Goal: Information Seeking & Learning: Find contact information

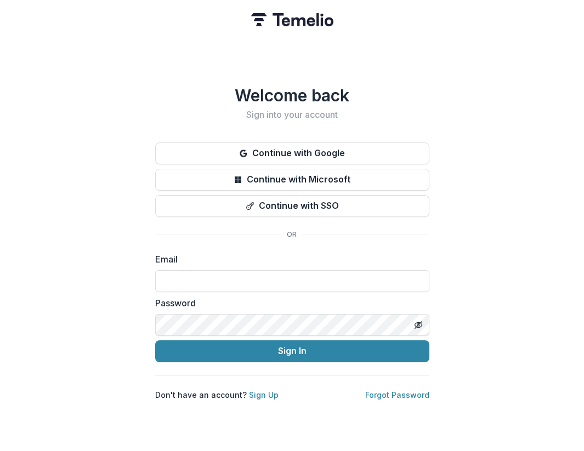
type input "**********"
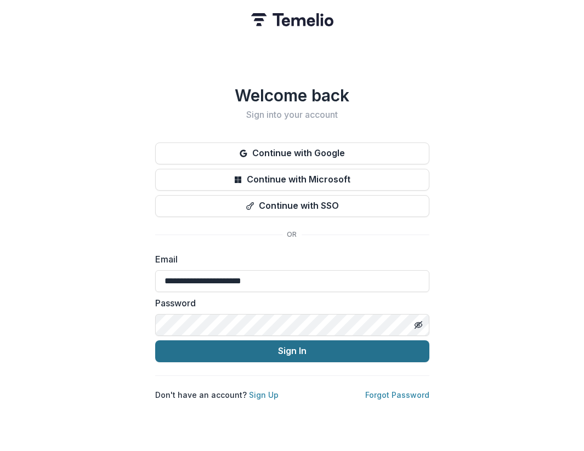
click at [305, 350] on button "Sign In" at bounding box center [292, 351] width 274 height 22
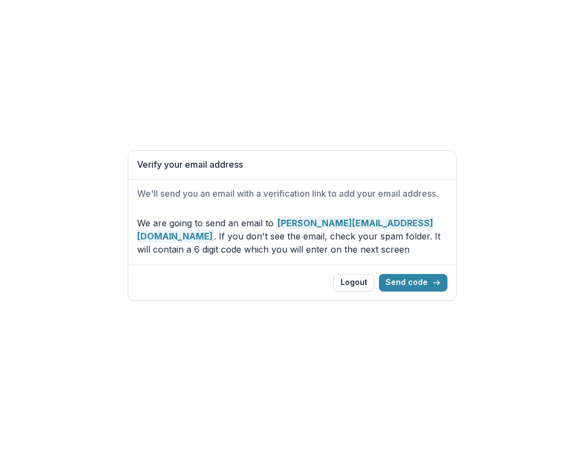
drag, startPoint x: 434, startPoint y: 284, endPoint x: 503, endPoint y: 266, distance: 70.9
click at [434, 284] on icon "button" at bounding box center [436, 283] width 9 height 9
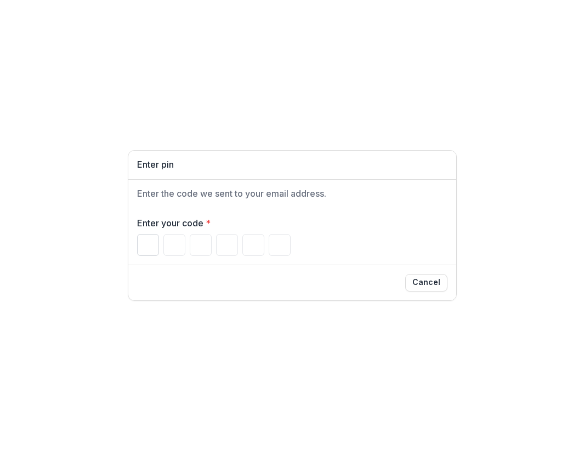
click at [146, 248] on input "Please enter your pin code" at bounding box center [148, 245] width 22 height 22
type input "*"
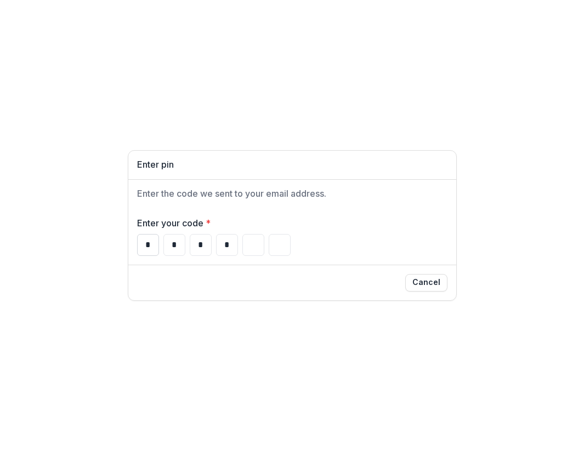
type input "*"
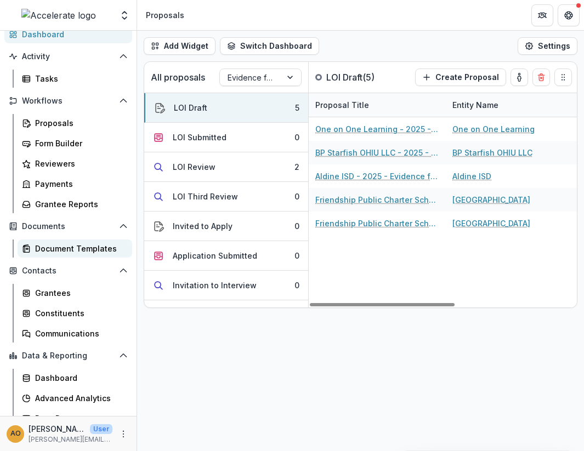
scroll to position [78, 0]
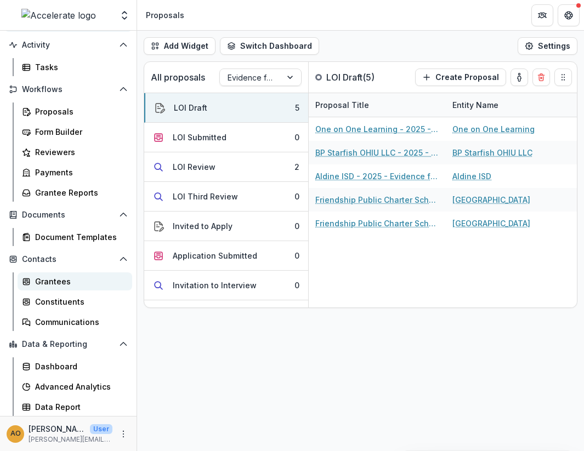
click at [64, 279] on div "Grantees" at bounding box center [79, 282] width 88 height 12
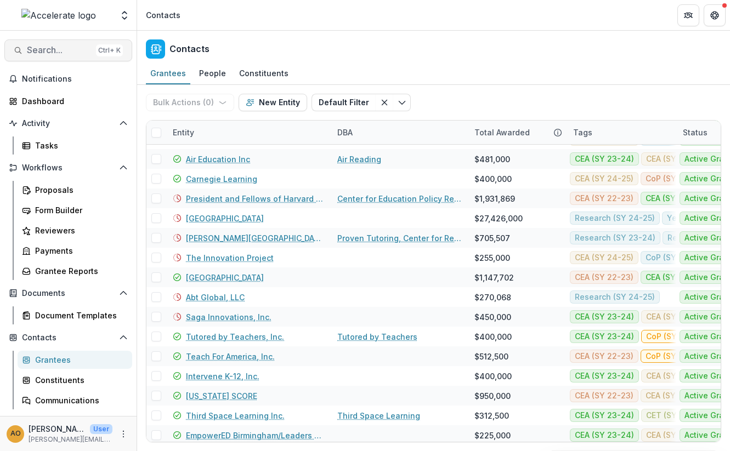
click at [40, 46] on span "Search..." at bounding box center [59, 50] width 65 height 10
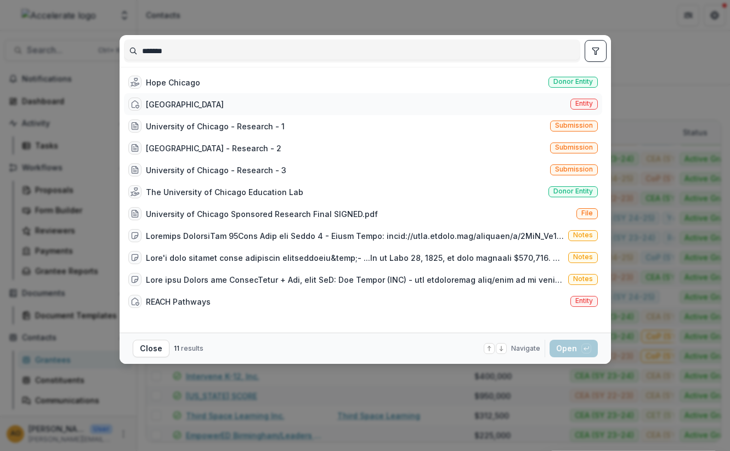
type input "*******"
click at [226, 104] on div "University of Chicago Entity" at bounding box center [363, 104] width 478 height 22
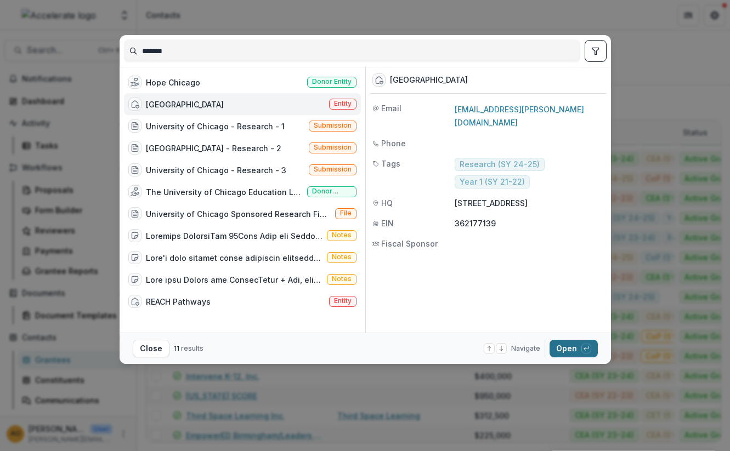
click at [576, 349] on button "Open with enter key" at bounding box center [573, 349] width 48 height 18
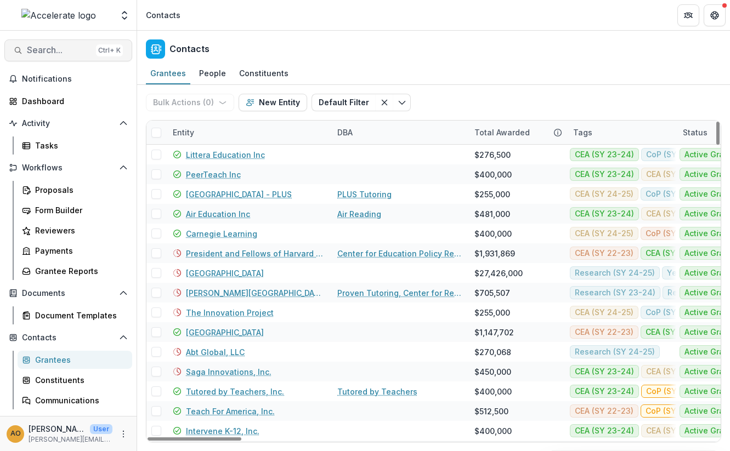
click at [71, 52] on span "Search..." at bounding box center [59, 50] width 65 height 10
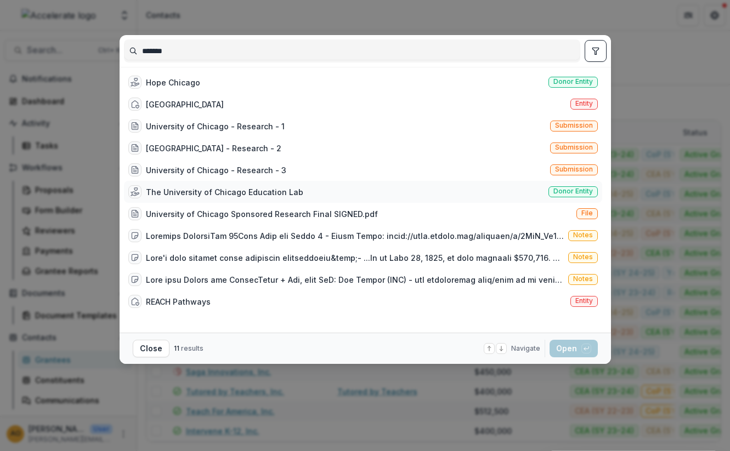
click at [219, 188] on div "The University of Chicago Education Lab" at bounding box center [224, 192] width 157 height 12
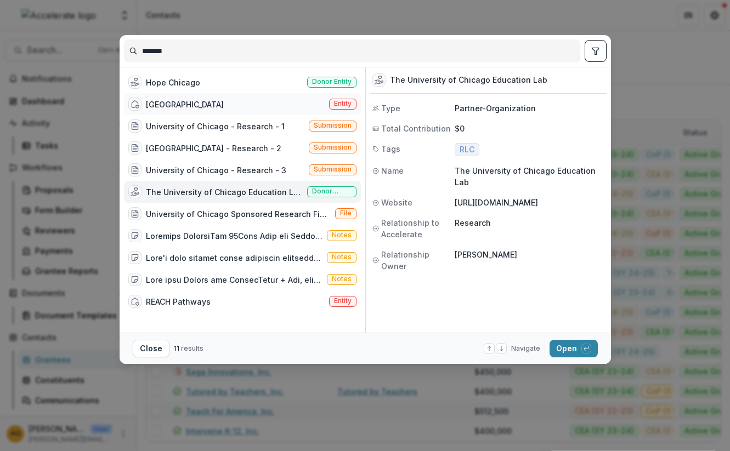
click at [255, 106] on div "University of Chicago Entity" at bounding box center [242, 104] width 237 height 22
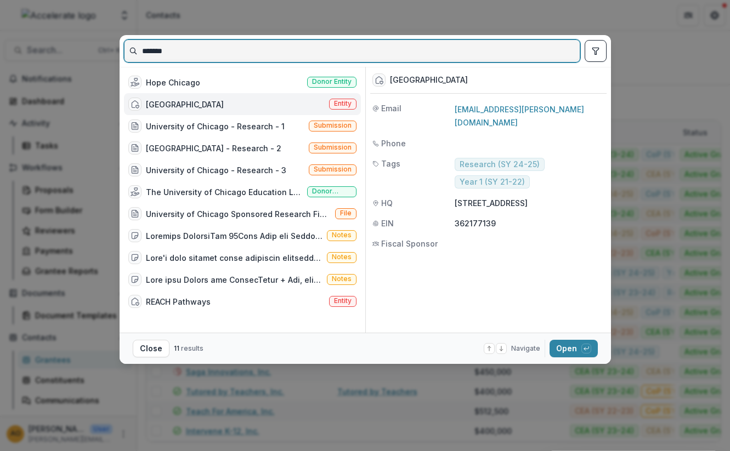
click at [200, 45] on input "*******" at bounding box center [351, 51] width 455 height 18
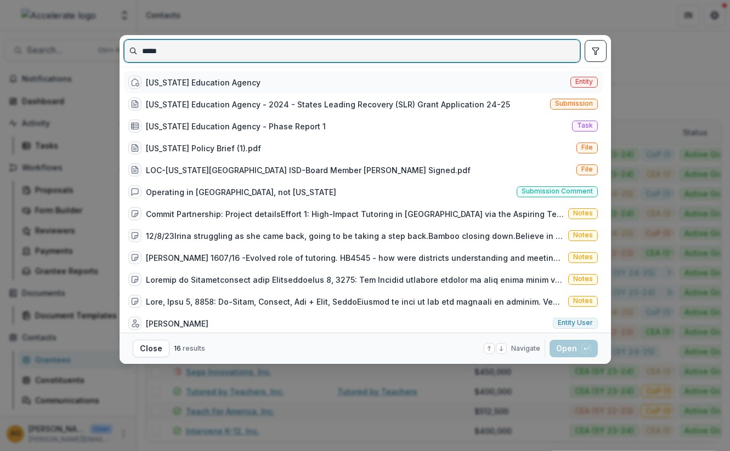
type input "*****"
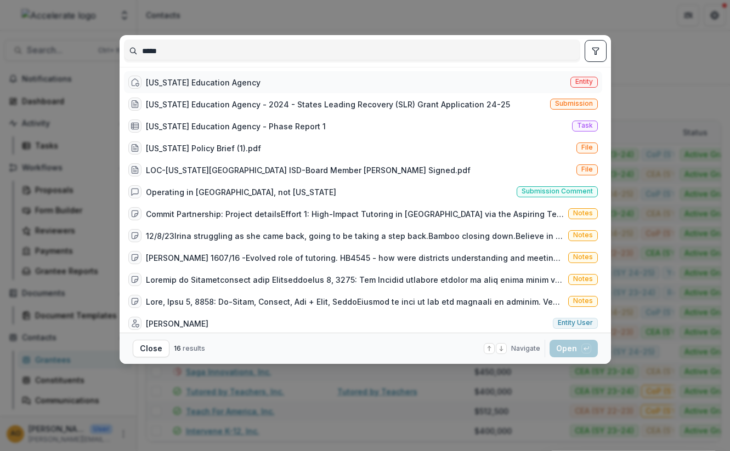
click at [199, 75] on div "[US_STATE] Education Agency Entity" at bounding box center [363, 82] width 478 height 22
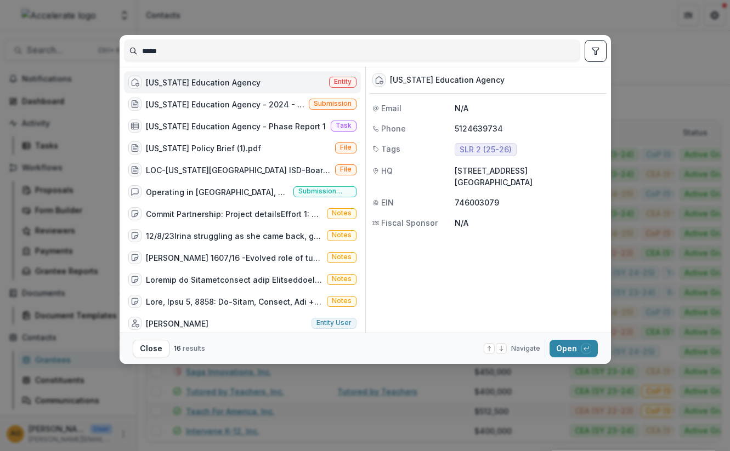
drag, startPoint x: 455, startPoint y: 171, endPoint x: 471, endPoint y: 183, distance: 19.6
click at [471, 183] on p "[STREET_ADDRESS] [GEOGRAPHIC_DATA]" at bounding box center [530, 176] width 150 height 23
click at [565, 348] on button "Open with enter key" at bounding box center [573, 349] width 48 height 18
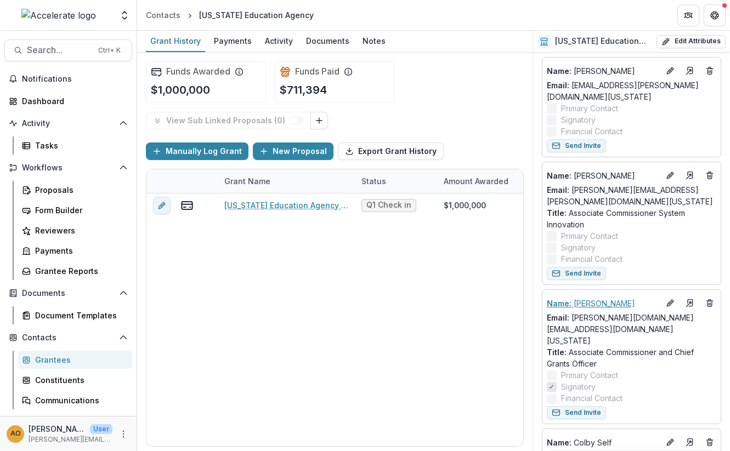
scroll to position [274, 0]
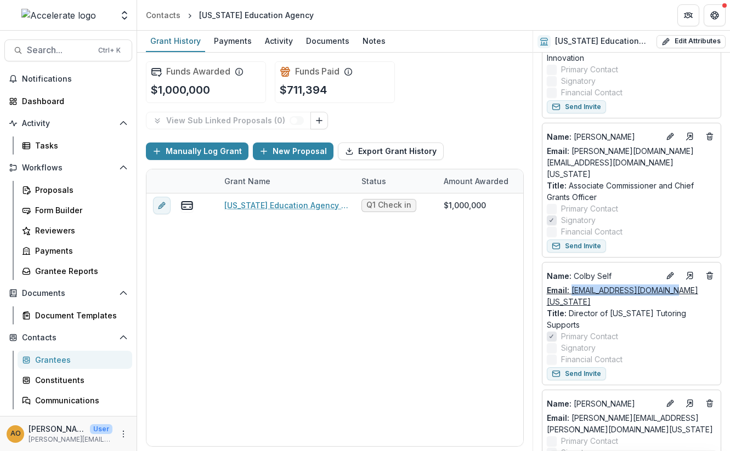
drag, startPoint x: 665, startPoint y: 244, endPoint x: 571, endPoint y: 248, distance: 93.9
click at [571, 285] on div "Email: [EMAIL_ADDRESS][DOMAIN_NAME][US_STATE]" at bounding box center [631, 296] width 169 height 23
copy link "[EMAIL_ADDRESS][DOMAIN_NAME][US_STATE]"
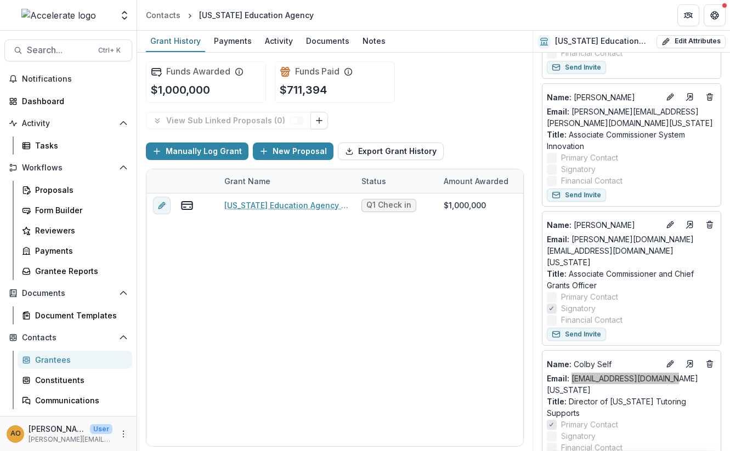
scroll to position [0, 0]
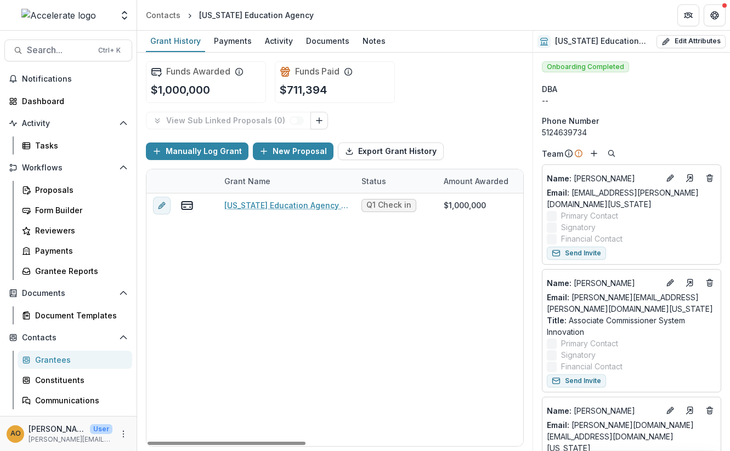
click at [336, 343] on div "[US_STATE] Education Agency - 2024 - States Leading Recovery (SLR) Grant Applic…" at bounding box center [593, 320] width 894 height 253
click at [250, 19] on div "[US_STATE] Education Agency" at bounding box center [256, 15] width 115 height 12
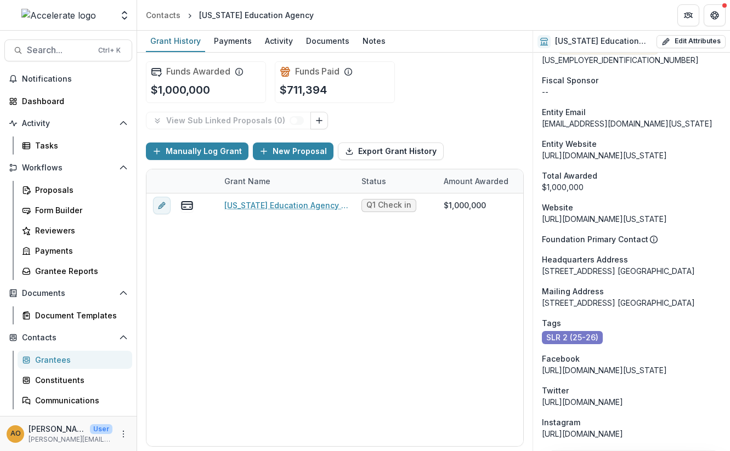
scroll to position [932, 0]
drag, startPoint x: 542, startPoint y: 189, endPoint x: 621, endPoint y: 190, distance: 79.5
click at [583, 265] on div "[STREET_ADDRESS] [GEOGRAPHIC_DATA]" at bounding box center [631, 271] width 179 height 12
copy div "[STREET_ADDRESS]"
drag, startPoint x: 625, startPoint y: 191, endPoint x: 696, endPoint y: 191, distance: 71.3
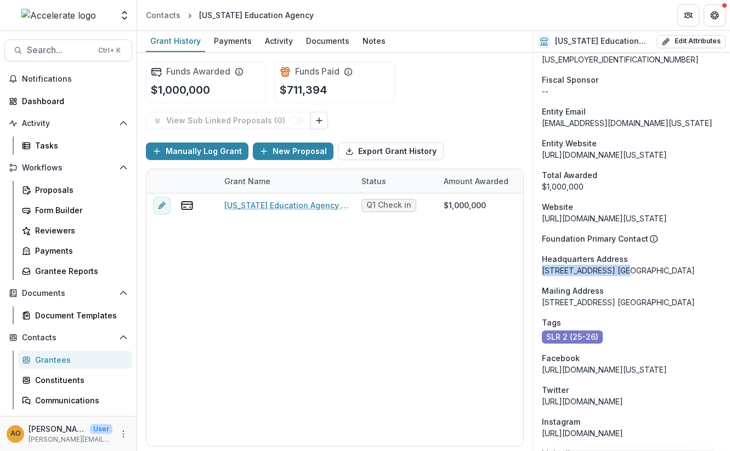
click at [583, 265] on div "[STREET_ADDRESS] [GEOGRAPHIC_DATA]" at bounding box center [631, 271] width 179 height 12
copy div "[GEOGRAPHIC_DATA]"
click at [418, 327] on div "[US_STATE] Education Agency - 2024 - States Leading Recovery (SLR) Grant Applic…" at bounding box center [593, 320] width 894 height 253
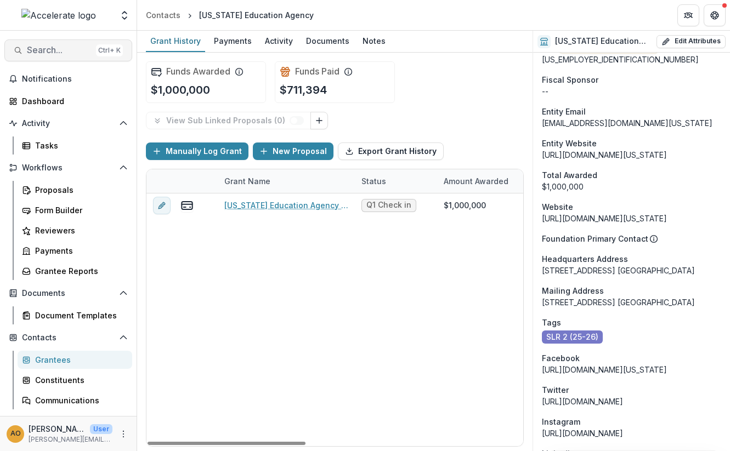
click at [69, 50] on span "Search..." at bounding box center [59, 50] width 65 height 10
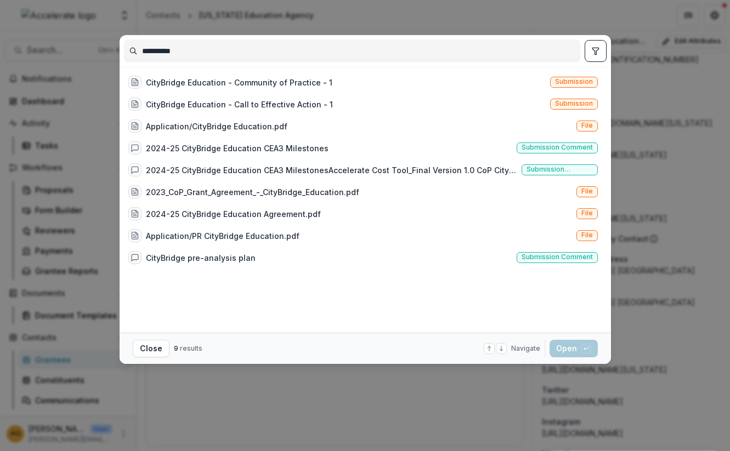
click at [180, 54] on input "**********" at bounding box center [351, 51] width 455 height 18
drag, startPoint x: 177, startPoint y: 53, endPoint x: 112, endPoint y: 53, distance: 64.7
click at [112, 53] on div "**********" at bounding box center [365, 225] width 730 height 451
type input "*"
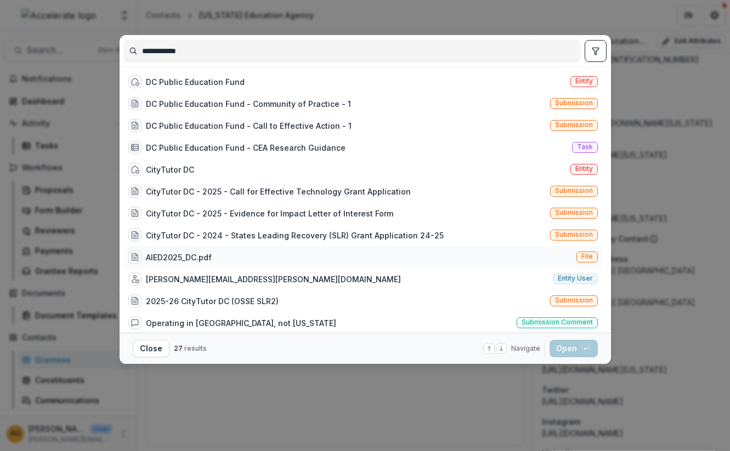
scroll to position [0, 0]
drag, startPoint x: 202, startPoint y: 51, endPoint x: 99, endPoint y: 53, distance: 103.6
click at [99, 53] on div "**********" at bounding box center [365, 225] width 730 height 451
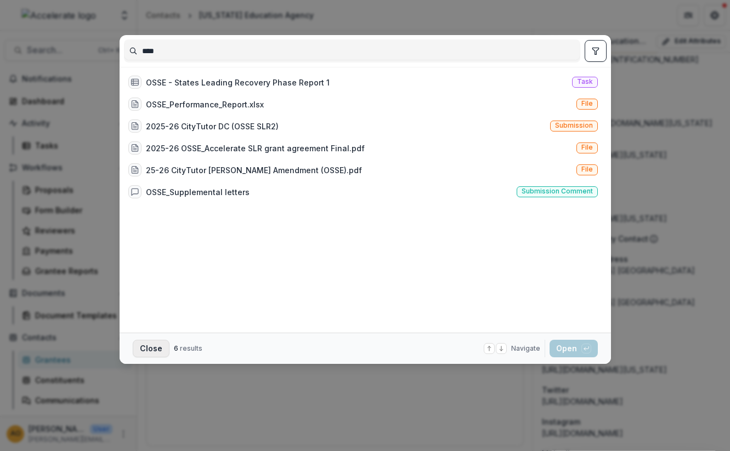
type input "****"
click at [161, 347] on button "Close" at bounding box center [151, 349] width 37 height 18
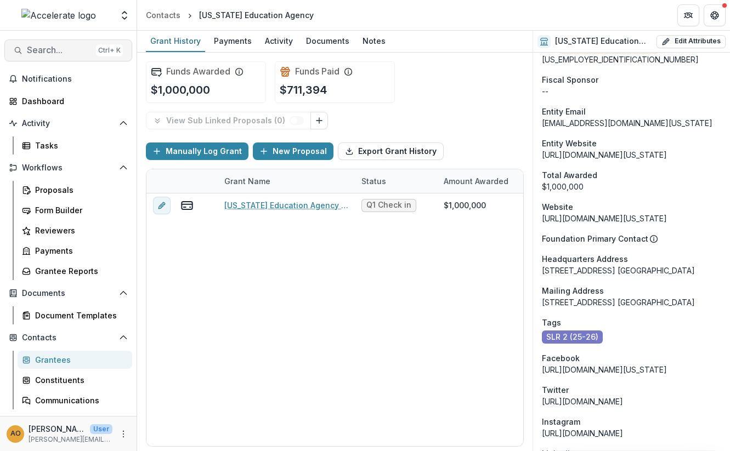
click at [62, 53] on span "Search..." at bounding box center [59, 50] width 65 height 10
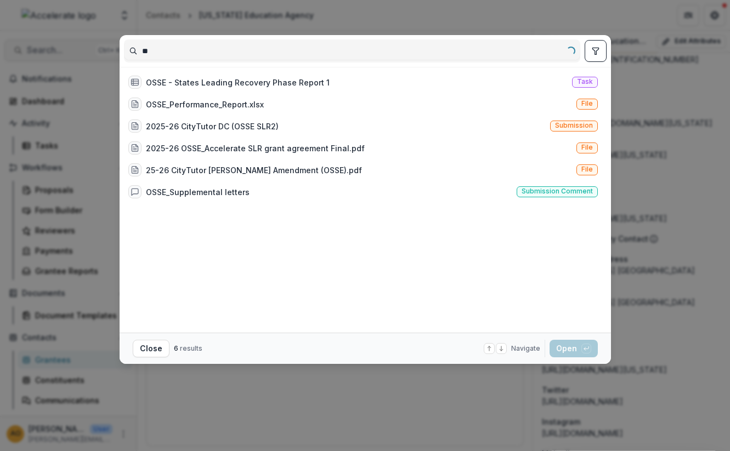
type input "*"
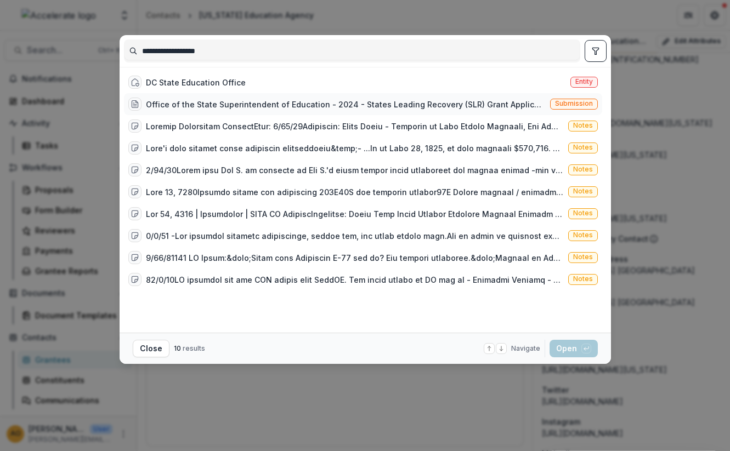
type input "**********"
click at [304, 105] on div "Office of the State Superintendent of Education - 2024 - States Leading Recover…" at bounding box center [346, 105] width 400 height 12
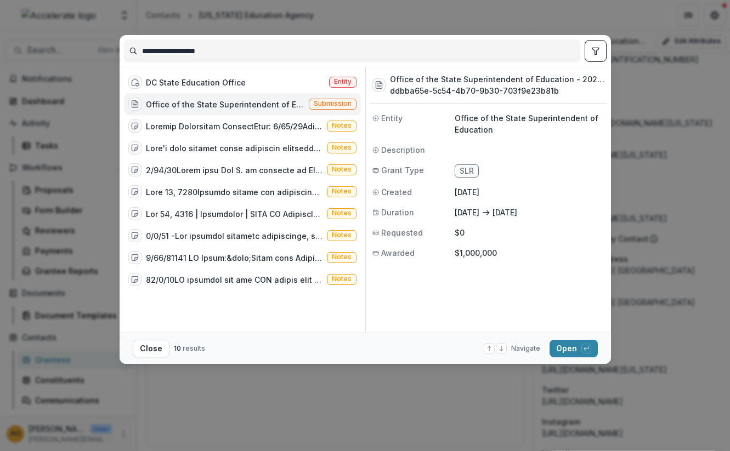
click at [515, 117] on p "Office of the State Superintendent of Education" at bounding box center [530, 123] width 150 height 23
click at [251, 81] on div "DC State Education Office Entity" at bounding box center [242, 82] width 237 height 22
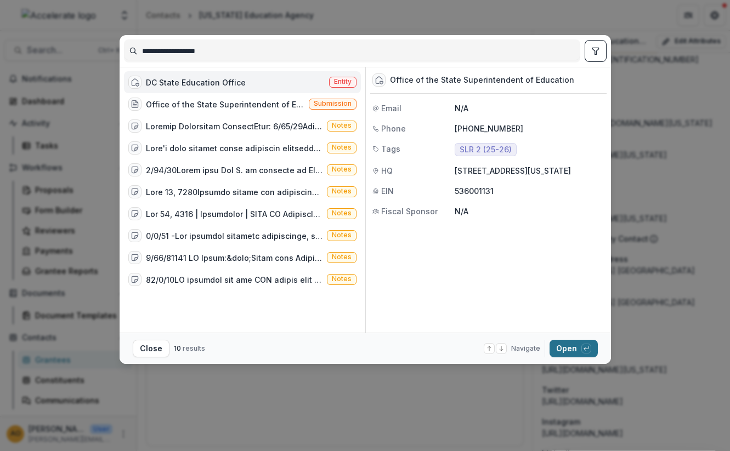
click at [569, 353] on button "Open with enter key" at bounding box center [573, 349] width 48 height 18
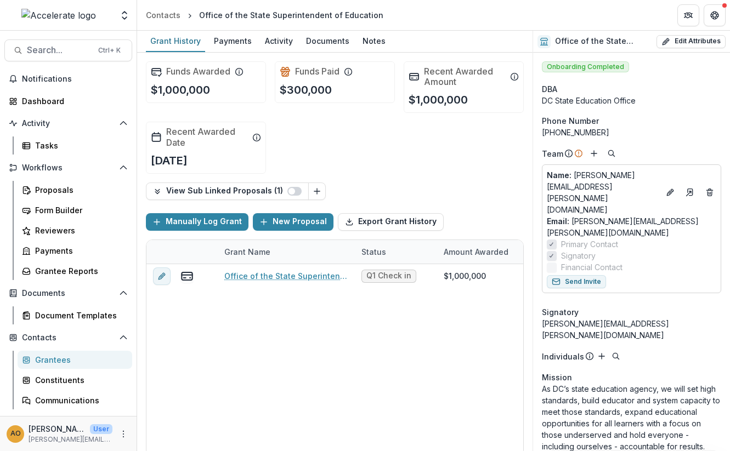
click at [583, 178] on div "Name : [PERSON_NAME][EMAIL_ADDRESS][PERSON_NAME][DOMAIN_NAME]" at bounding box center [631, 192] width 169 height 46
drag, startPoint x: 625, startPoint y: 284, endPoint x: 538, endPoint y: 293, distance: 87.7
copy div "[PERSON_NAME][EMAIL_ADDRESS][PERSON_NAME][DOMAIN_NAME]"
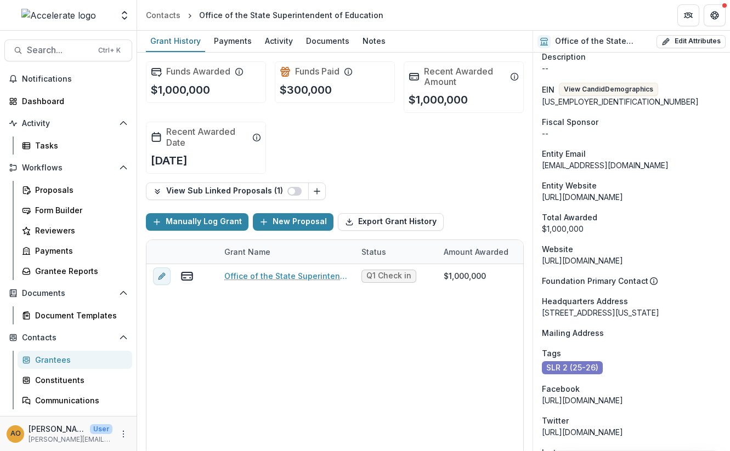
scroll to position [493, 0]
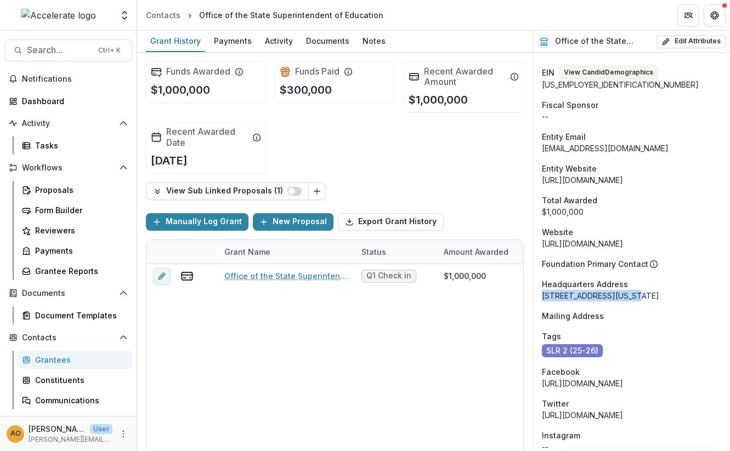
drag, startPoint x: 542, startPoint y: 243, endPoint x: 617, endPoint y: 244, distance: 75.1
click at [583, 290] on div "[STREET_ADDRESS][US_STATE]" at bounding box center [631, 296] width 179 height 12
copy div "[STREET_ADDRESS]"
click at [583, 290] on div "[STREET_ADDRESS][US_STATE]" at bounding box center [631, 296] width 179 height 12
drag, startPoint x: 620, startPoint y: 245, endPoint x: 712, endPoint y: 244, distance: 92.1
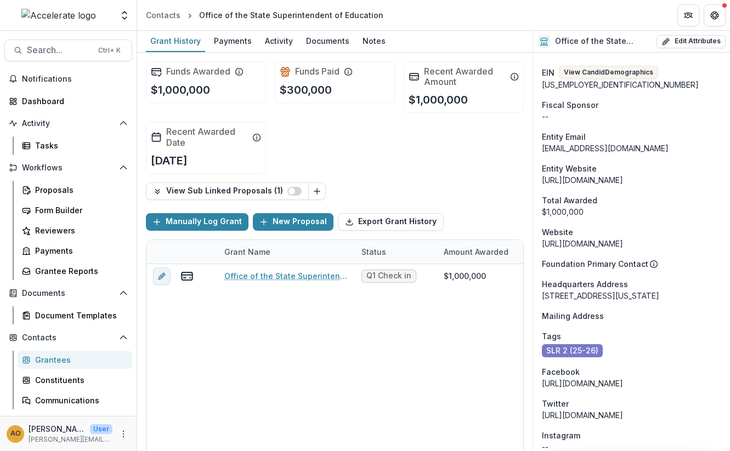
click at [583, 290] on div "[STREET_ADDRESS][US_STATE]" at bounding box center [631, 296] width 179 height 12
copy div "[US_STATE][GEOGRAPHIC_DATA] US 20002"
drag, startPoint x: 444, startPoint y: 20, endPoint x: 410, endPoint y: 24, distance: 34.2
click at [444, 20] on header "Contacts Office of the State Superintendent of Education" at bounding box center [433, 15] width 593 height 30
click at [54, 46] on span "Search..." at bounding box center [59, 50] width 65 height 10
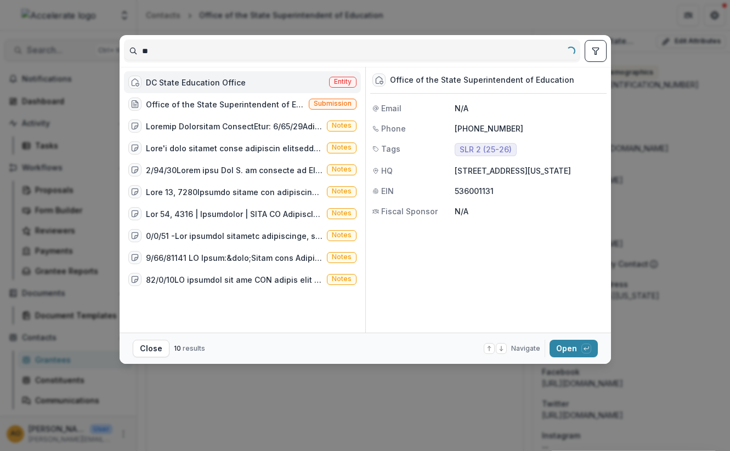
type input "*"
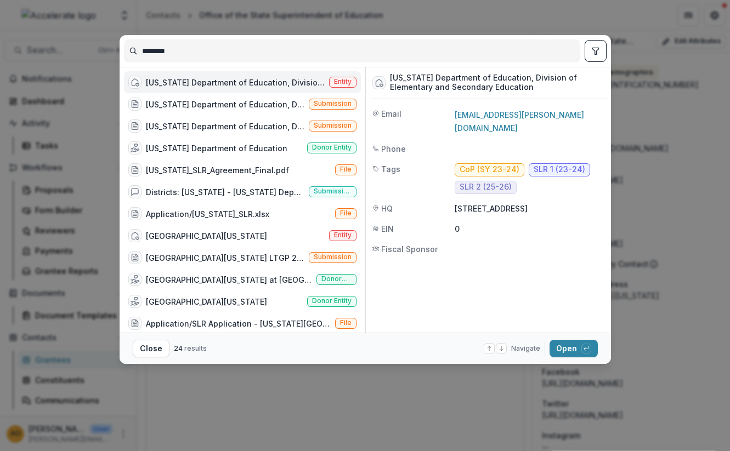
type input "********"
click at [294, 80] on div "[US_STATE] Department of Education, Division of Elementary and Secondary Educat…" at bounding box center [235, 83] width 179 height 12
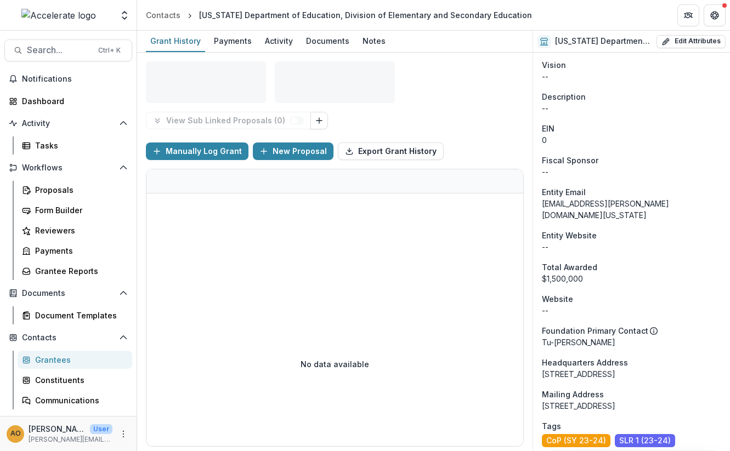
scroll to position [400, 0]
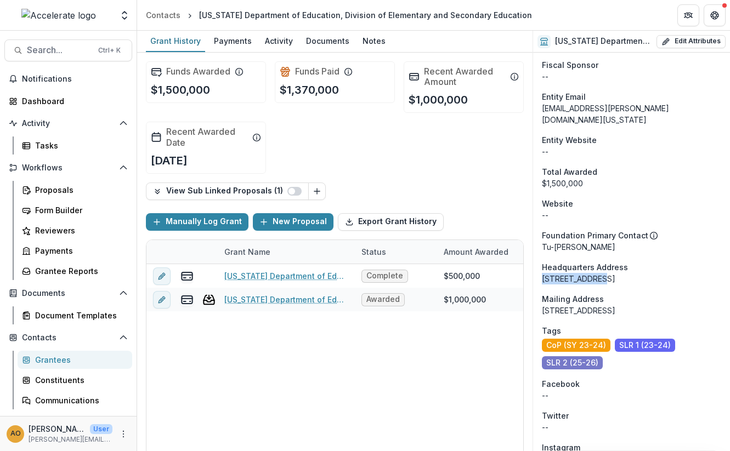
drag, startPoint x: 543, startPoint y: 255, endPoint x: 592, endPoint y: 257, distance: 49.4
click at [583, 273] on div "[STREET_ADDRESS]" at bounding box center [631, 279] width 179 height 12
copy div "4 [GEOGRAPHIC_DATA]"
click at [549, 273] on div "[STREET_ADDRESS]" at bounding box center [631, 279] width 179 height 12
drag, startPoint x: 541, startPoint y: 256, endPoint x: 593, endPoint y: 258, distance: 51.6
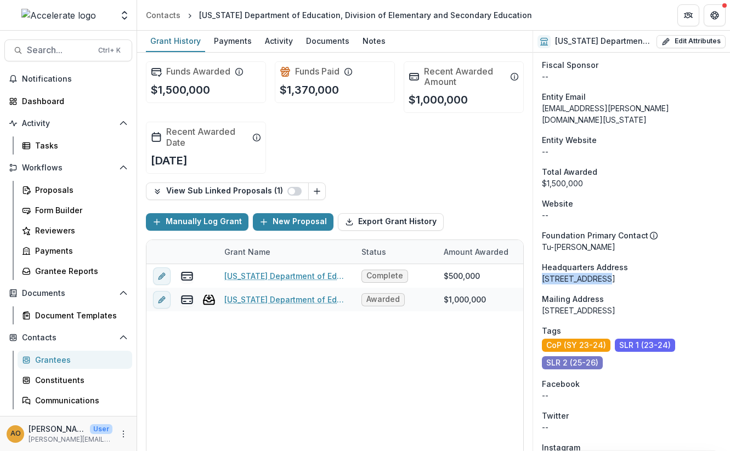
click at [583, 273] on div "[STREET_ADDRESS]" at bounding box center [631, 279] width 179 height 12
copy div "4 [GEOGRAPHIC_DATA]"
click at [583, 273] on div "[STREET_ADDRESS]" at bounding box center [631, 279] width 179 height 12
drag, startPoint x: 601, startPoint y: 258, endPoint x: 689, endPoint y: 253, distance: 87.8
click at [583, 273] on div "[STREET_ADDRESS]" at bounding box center [631, 279] width 179 height 12
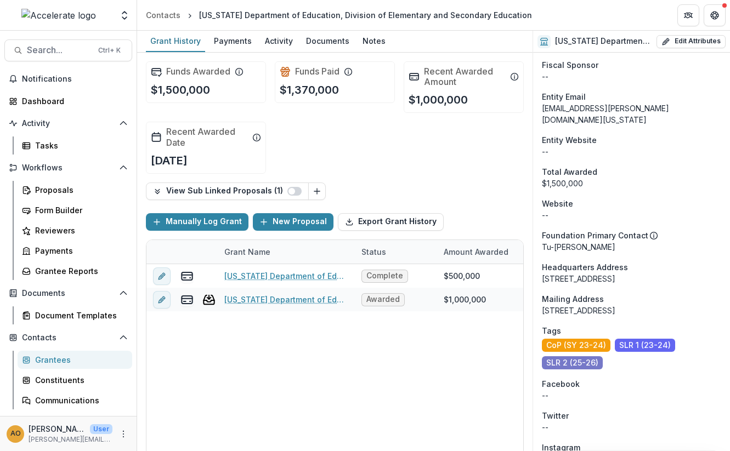
copy div "[GEOGRAPHIC_DATA] 72201"
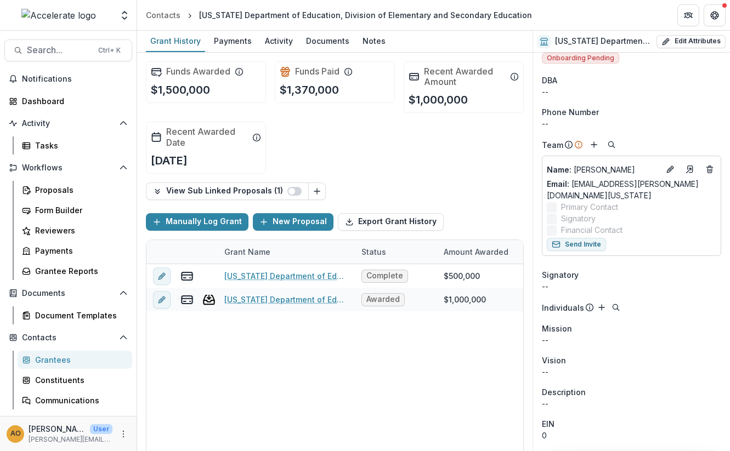
scroll to position [0, 0]
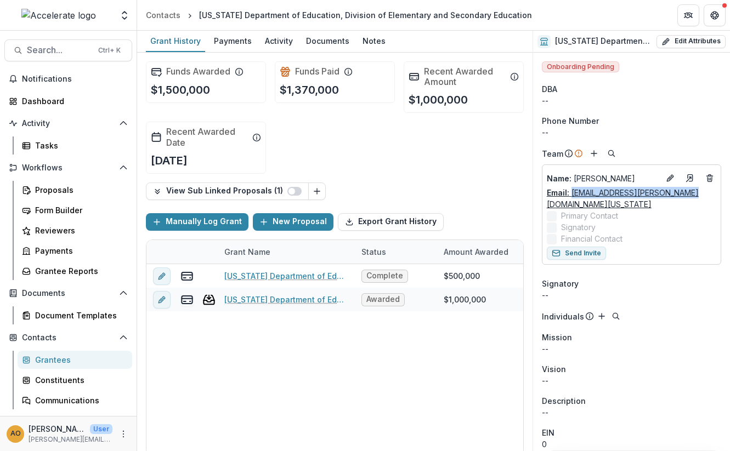
drag, startPoint x: 682, startPoint y: 194, endPoint x: 570, endPoint y: 194, distance: 111.8
click at [570, 194] on div "Email: [EMAIL_ADDRESS][PERSON_NAME][DOMAIN_NAME][US_STATE]" at bounding box center [631, 198] width 169 height 23
copy link "[EMAIL_ADDRESS][PERSON_NAME][DOMAIN_NAME][US_STATE]"
click at [55, 46] on span "Search..." at bounding box center [59, 50] width 65 height 10
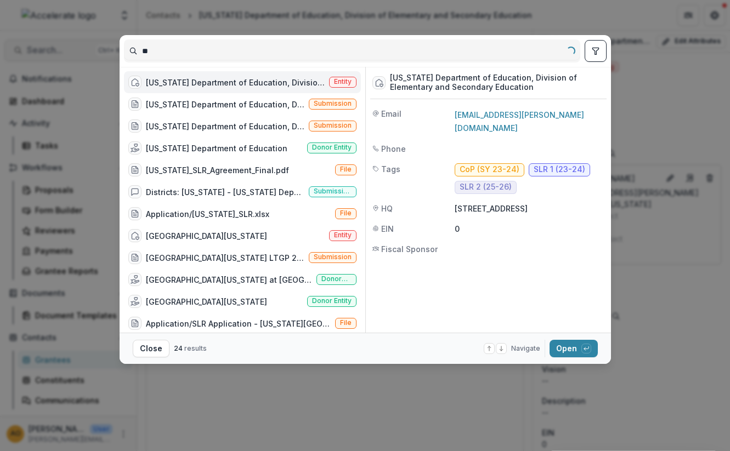
type input "*"
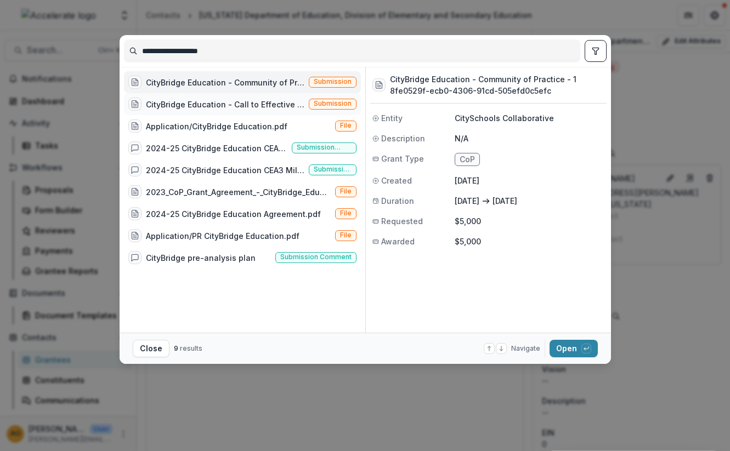
type input "**********"
click at [212, 109] on div "CityBridge Education - Call to Effective Action - 1" at bounding box center [225, 105] width 158 height 12
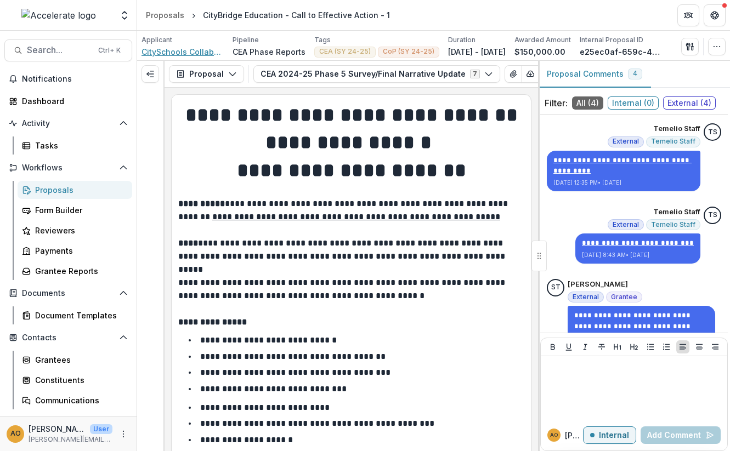
click at [172, 52] on span "CitySchools Collaborative" at bounding box center [182, 52] width 82 height 12
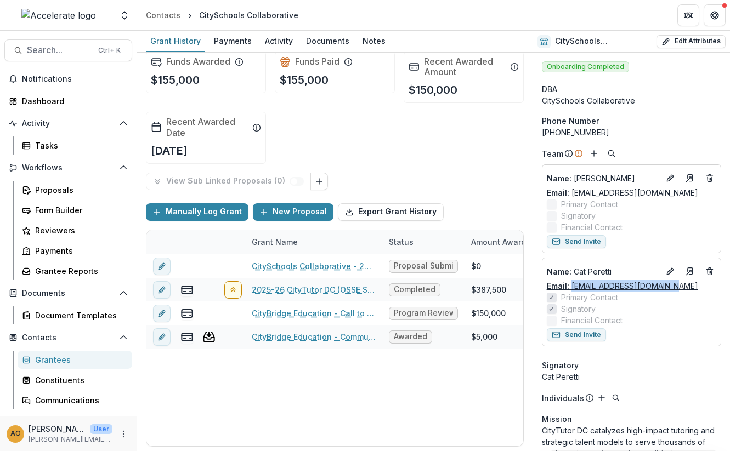
drag, startPoint x: 663, startPoint y: 286, endPoint x: 571, endPoint y: 289, distance: 92.2
click at [571, 289] on div "Email: [EMAIL_ADDRESS][DOMAIN_NAME]" at bounding box center [631, 286] width 169 height 12
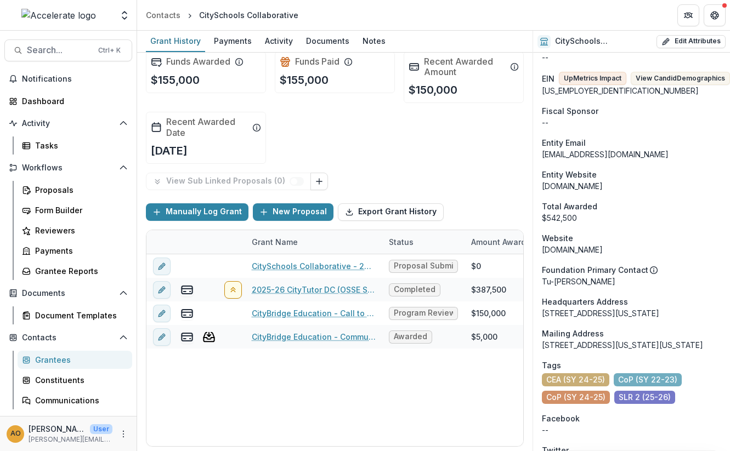
scroll to position [548, 0]
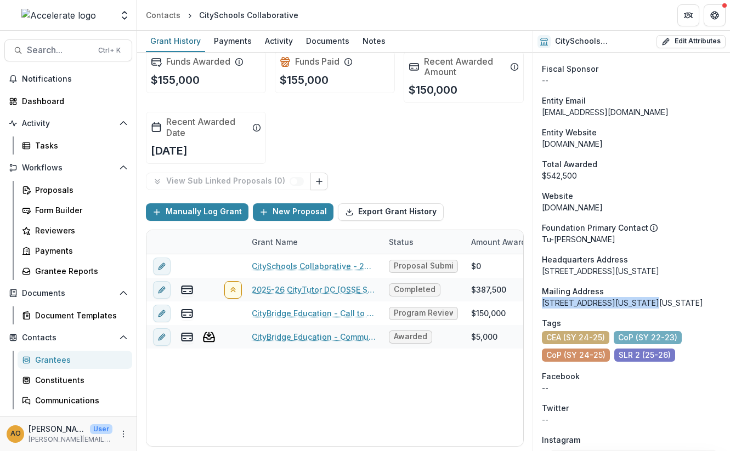
drag, startPoint x: 543, startPoint y: 303, endPoint x: 650, endPoint y: 303, distance: 107.5
click at [583, 303] on div "[STREET_ADDRESS][US_STATE][US_STATE]" at bounding box center [631, 303] width 179 height 12
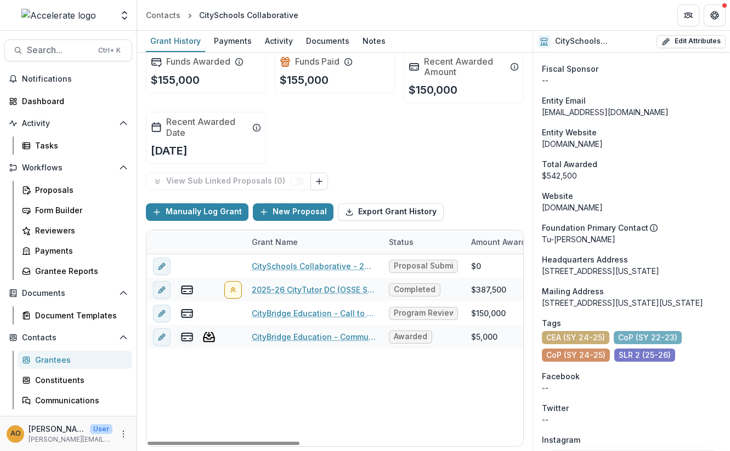
drag, startPoint x: 682, startPoint y: 305, endPoint x: 667, endPoint y: 305, distance: 14.3
click at [583, 305] on div "[STREET_ADDRESS][US_STATE][US_STATE]" at bounding box center [631, 303] width 179 height 12
drag, startPoint x: 659, startPoint y: 306, endPoint x: 578, endPoint y: 313, distance: 80.9
click at [578, 309] on div "[STREET_ADDRESS][US_STATE][US_STATE]" at bounding box center [631, 303] width 179 height 12
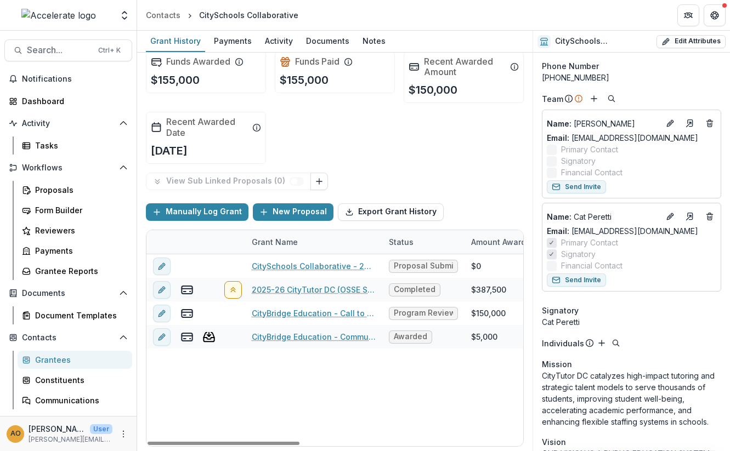
scroll to position [0, 0]
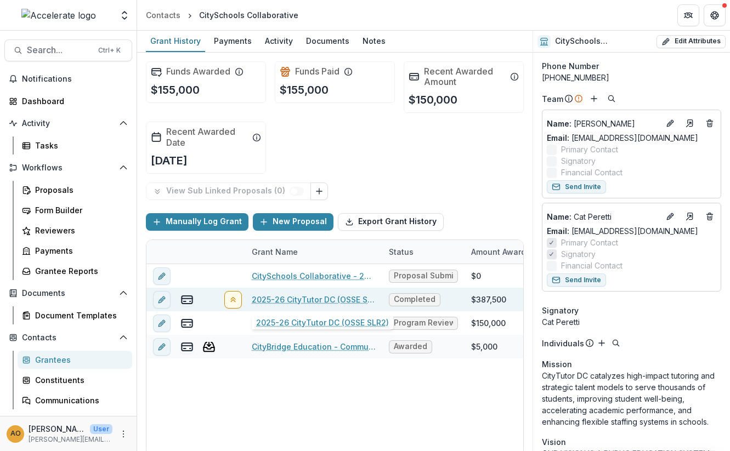
click at [332, 300] on link "2025-26 CityTutor DC (OSSE SLR2)" at bounding box center [314, 300] width 124 height 12
